Goal: Transaction & Acquisition: Download file/media

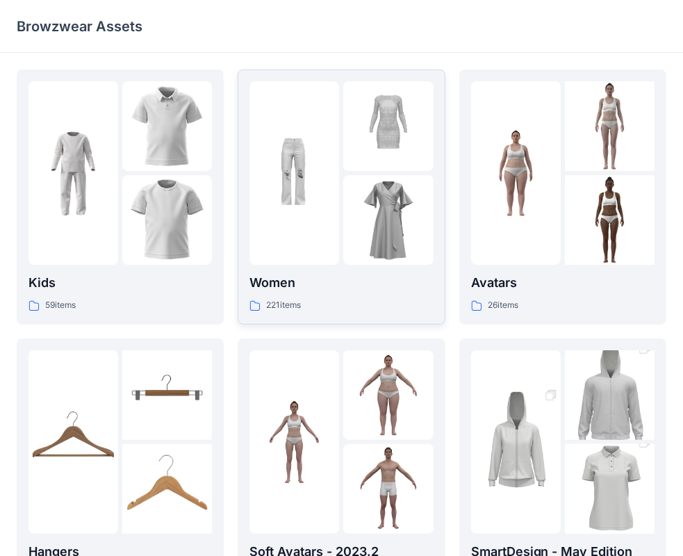
click at [280, 278] on p "Women" at bounding box center [340, 282] width 183 height 19
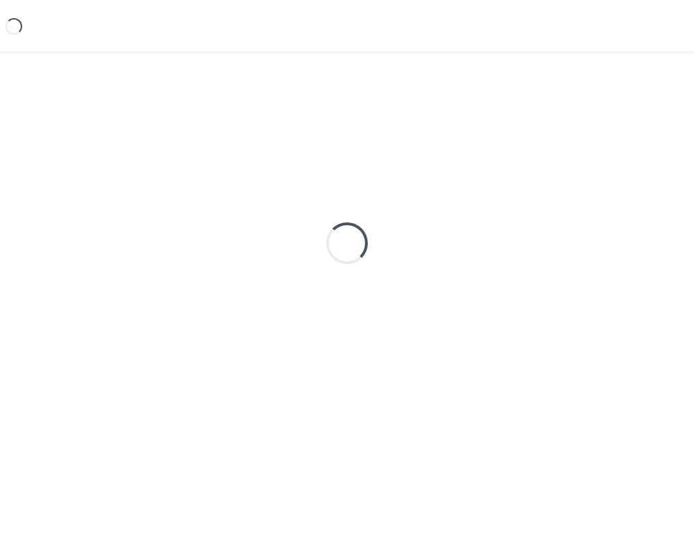
click at [280, 278] on div "Loading..." at bounding box center [347, 242] width 661 height 347
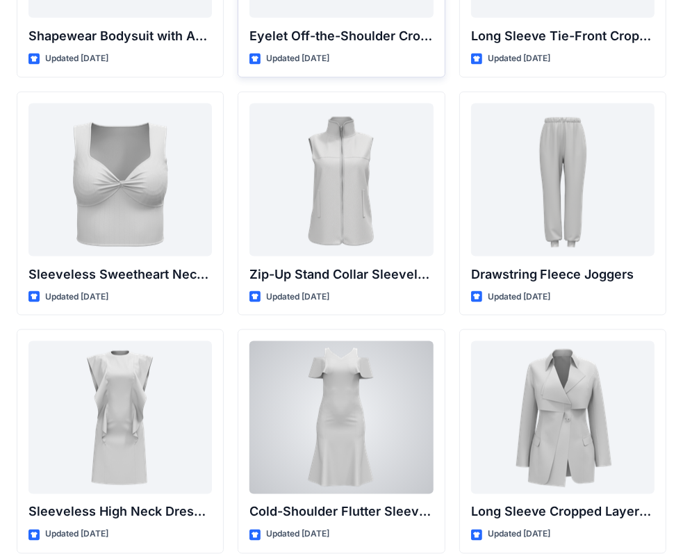
scroll to position [5013, 0]
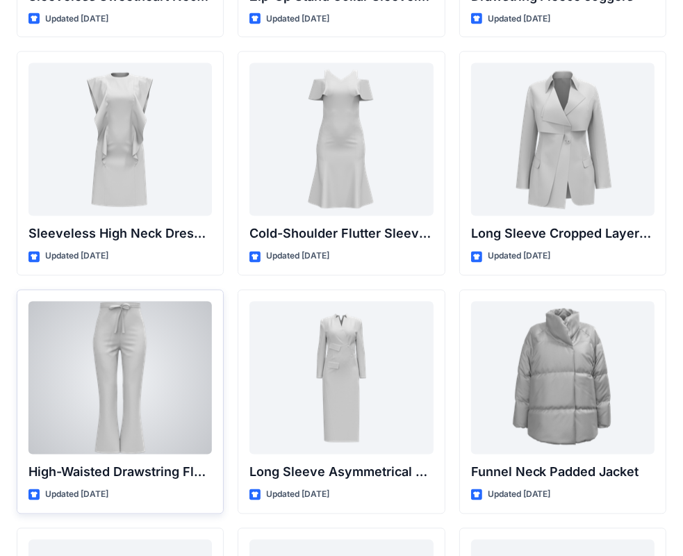
click at [128, 383] on div at bounding box center [119, 377] width 183 height 153
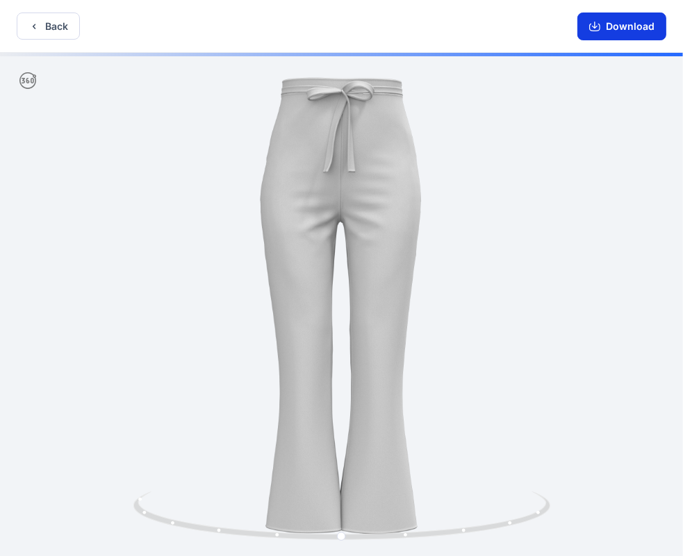
click at [603, 30] on button "Download" at bounding box center [621, 27] width 89 height 28
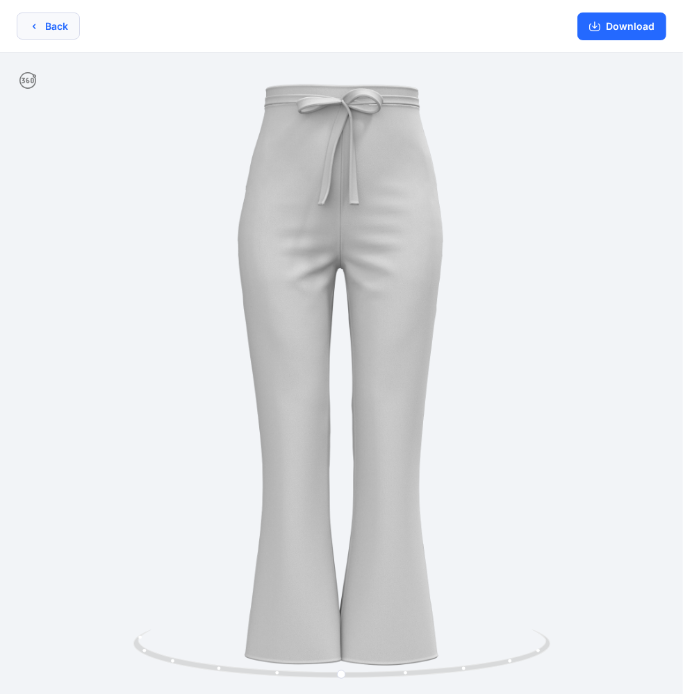
click at [45, 31] on button "Back" at bounding box center [48, 26] width 63 height 27
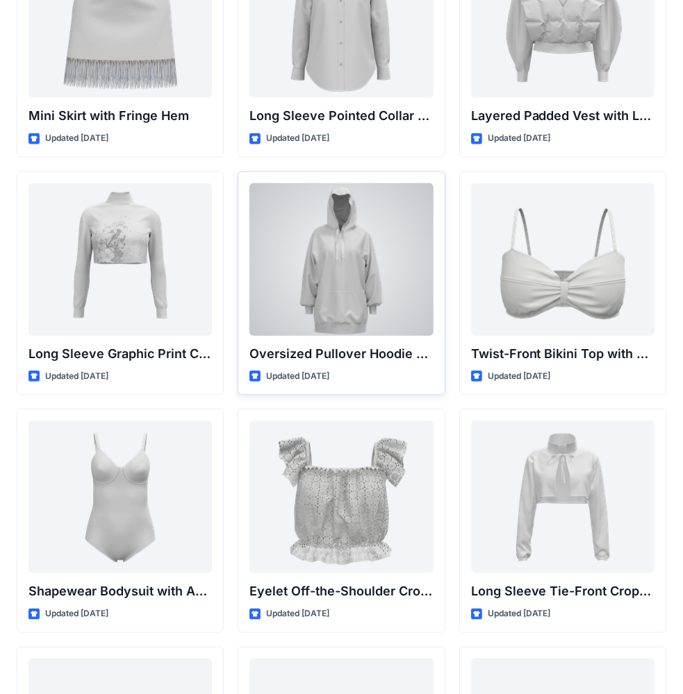
scroll to position [4388, 0]
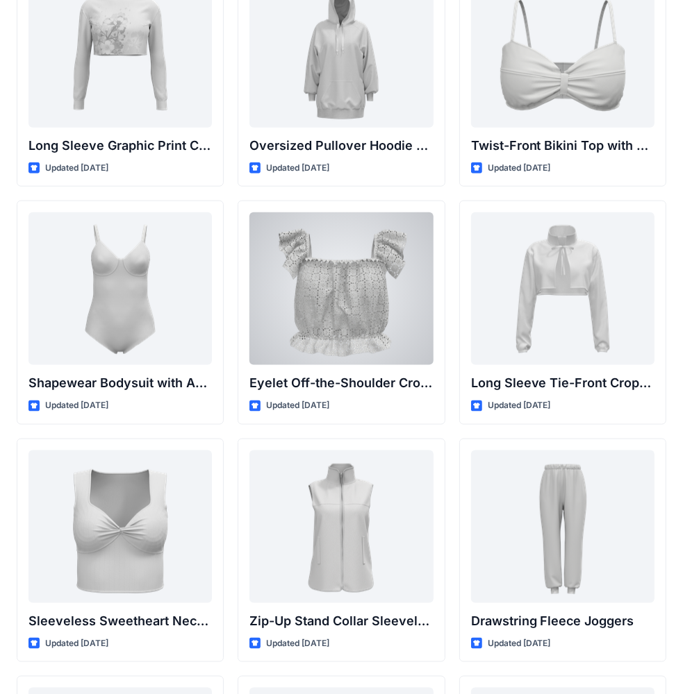
click at [298, 242] on div at bounding box center [340, 289] width 183 height 153
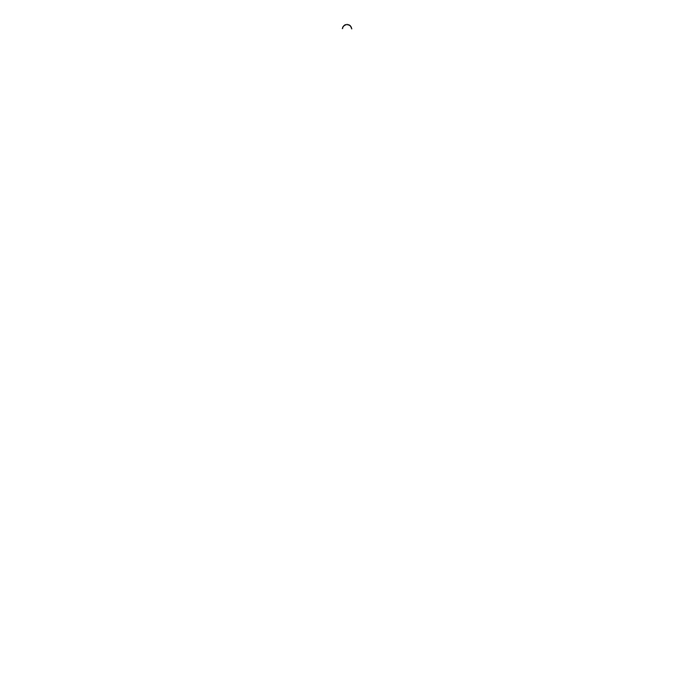
click at [300, 242] on div at bounding box center [347, 347] width 694 height 694
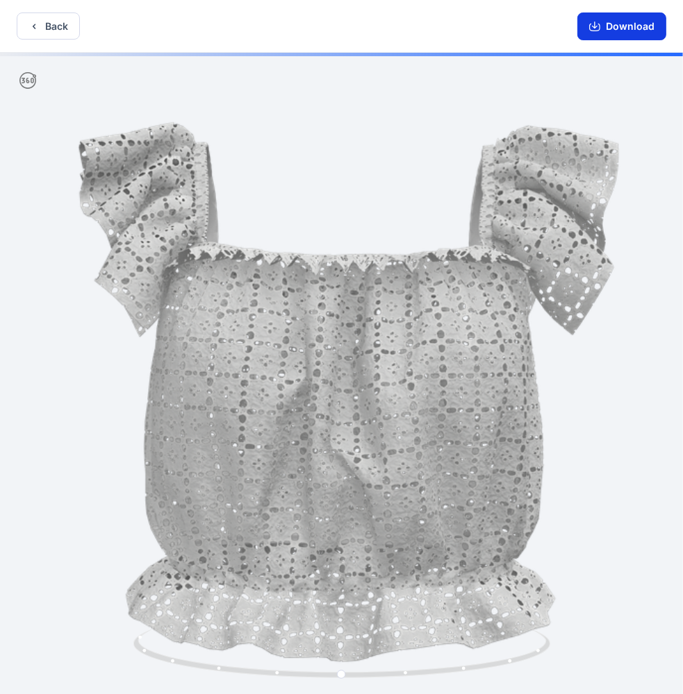
click at [633, 28] on button "Download" at bounding box center [621, 27] width 89 height 28
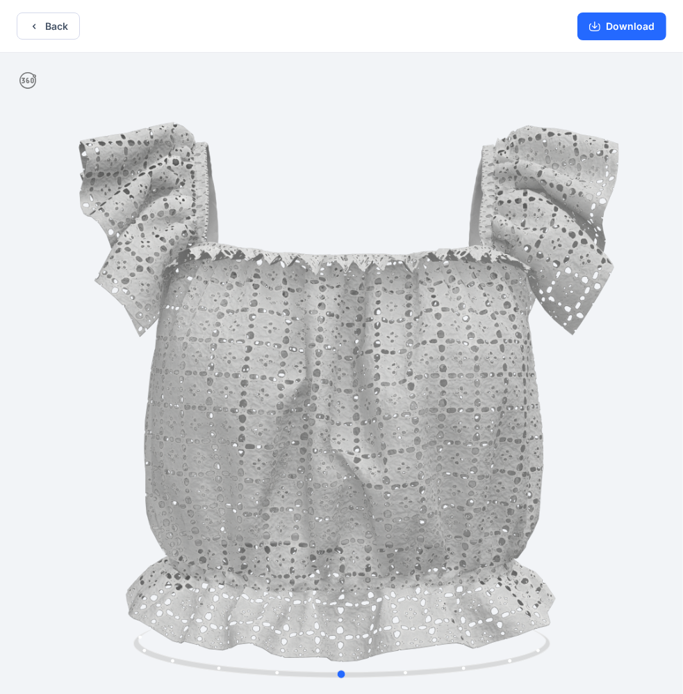
click at [575, 361] on div at bounding box center [341, 375] width 683 height 644
click at [34, 28] on icon "button" at bounding box center [34, 26] width 3 height 5
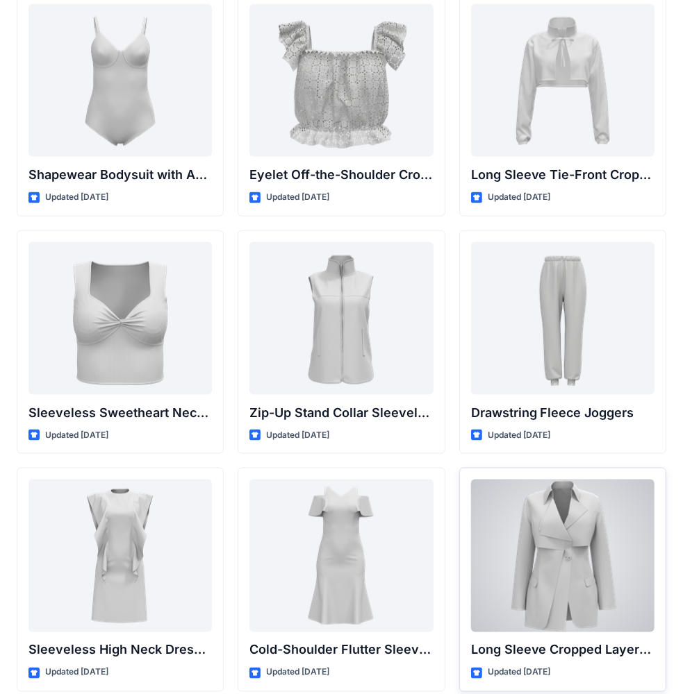
scroll to position [4736, 0]
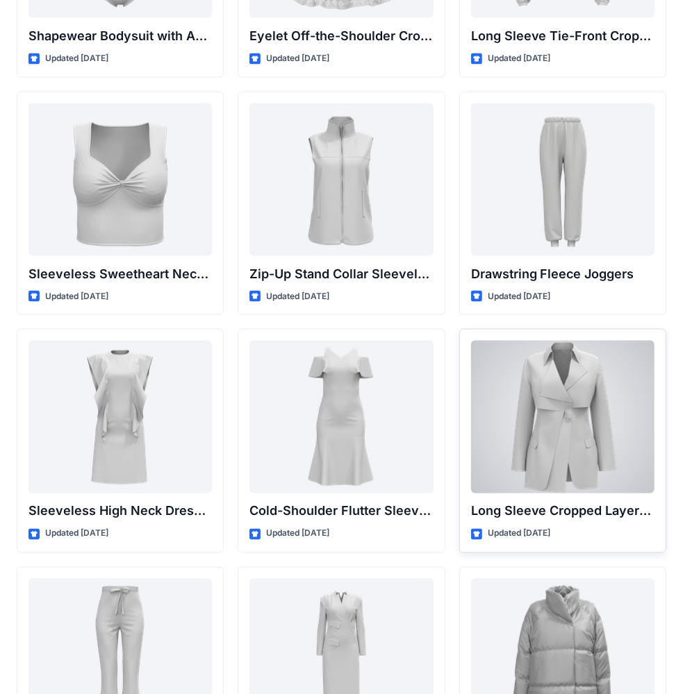
click at [562, 375] on div at bounding box center [562, 417] width 183 height 153
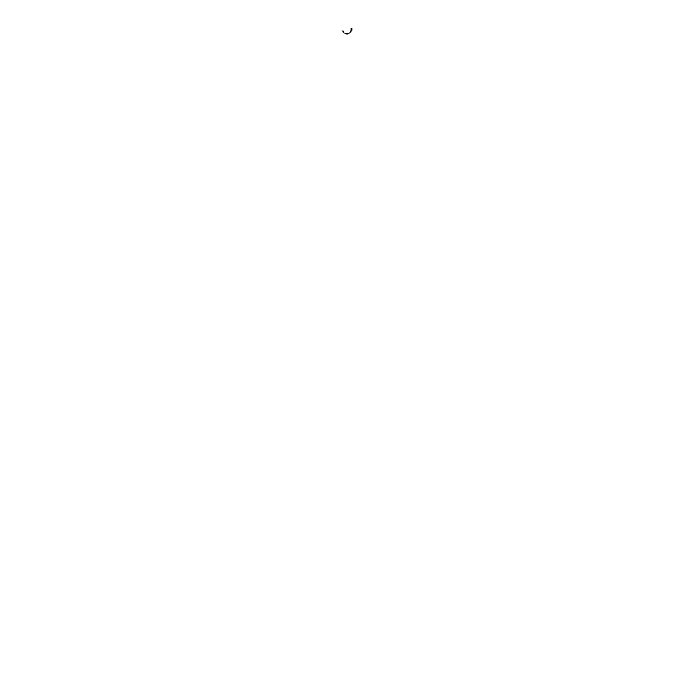
click at [562, 375] on div at bounding box center [347, 347] width 694 height 694
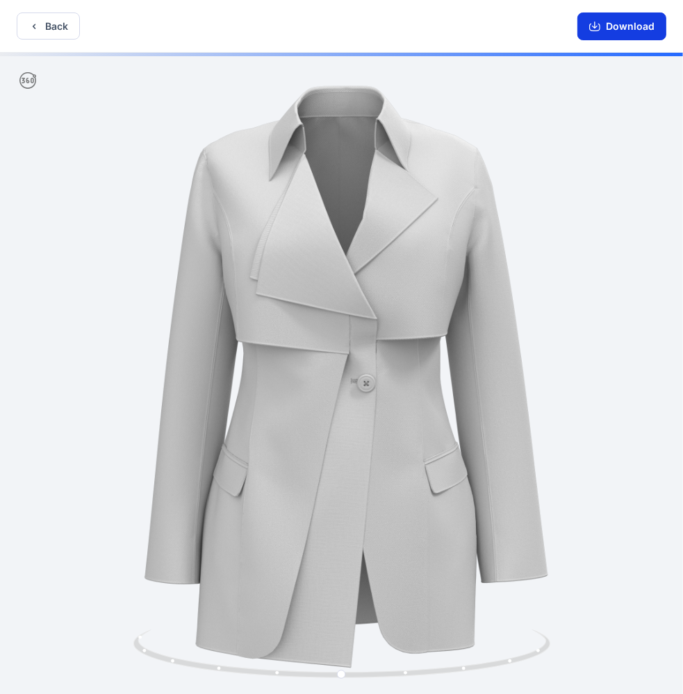
click at [622, 27] on button "Download" at bounding box center [621, 27] width 89 height 28
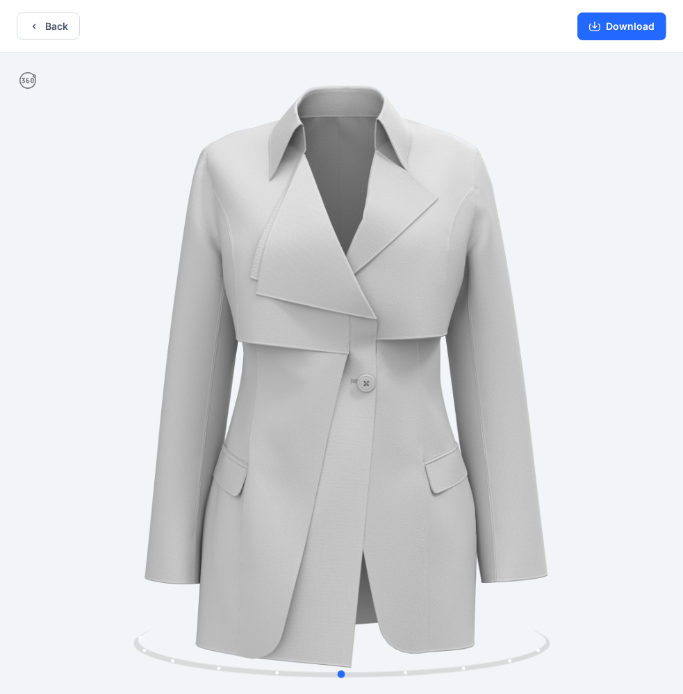
click at [455, 176] on div at bounding box center [341, 375] width 683 height 644
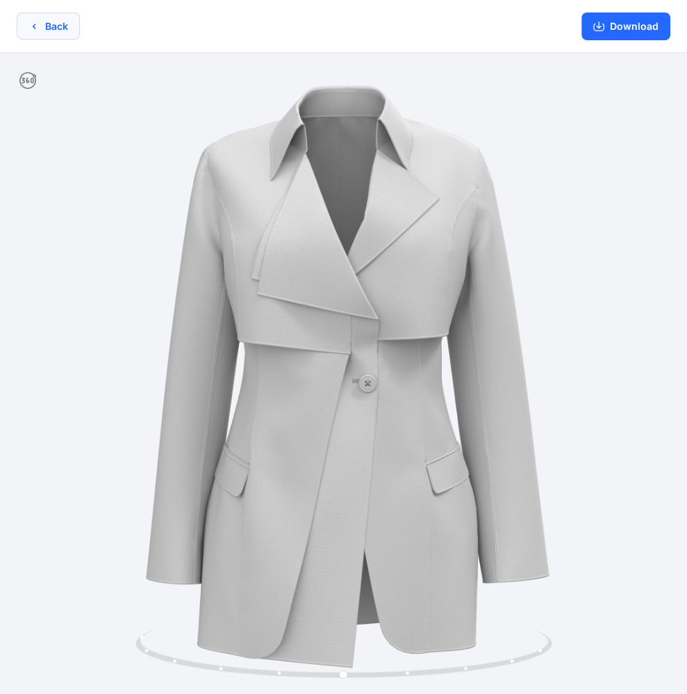
click at [31, 28] on icon "button" at bounding box center [33, 26] width 11 height 11
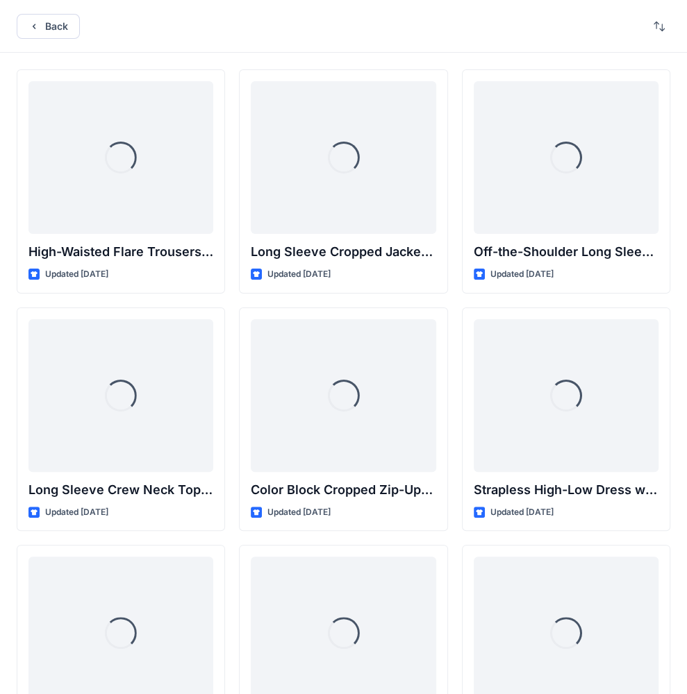
scroll to position [4736, 0]
